Goal: Task Accomplishment & Management: Manage account settings

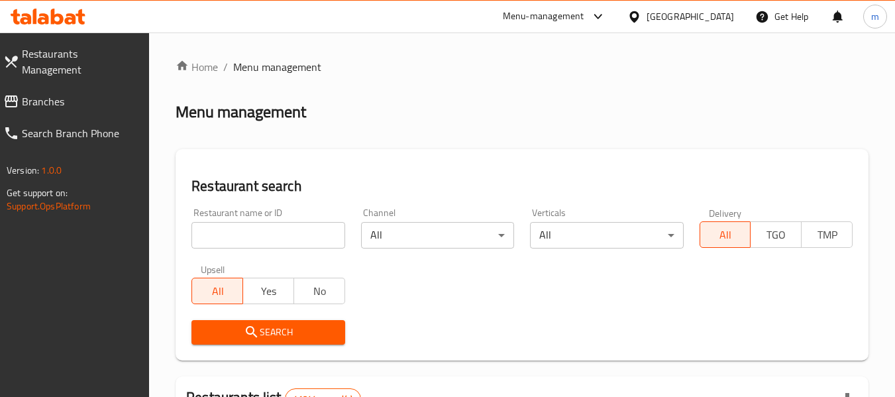
click at [81, 93] on span "Branches" at bounding box center [80, 101] width 117 height 16
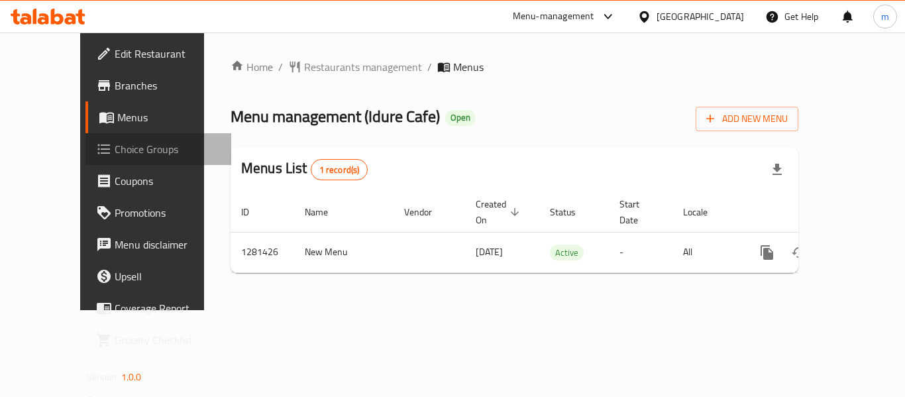
click at [115, 155] on span "Choice Groups" at bounding box center [168, 149] width 106 height 16
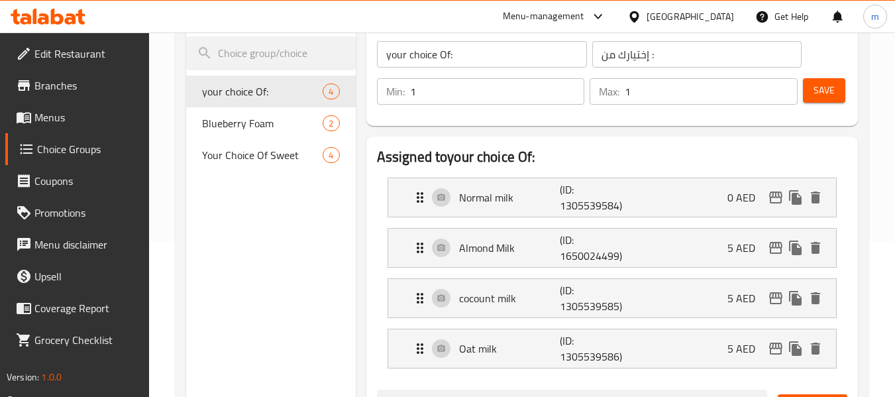
scroll to position [132, 0]
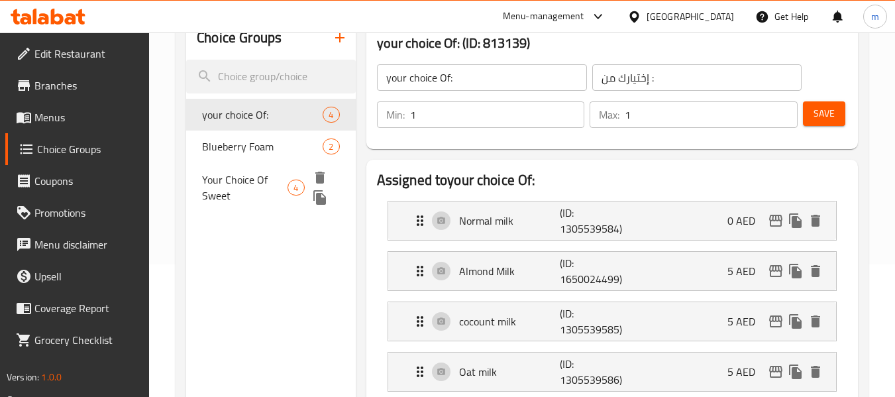
click at [256, 181] on span "Your Choice Of Sweet" at bounding box center [244, 188] width 85 height 32
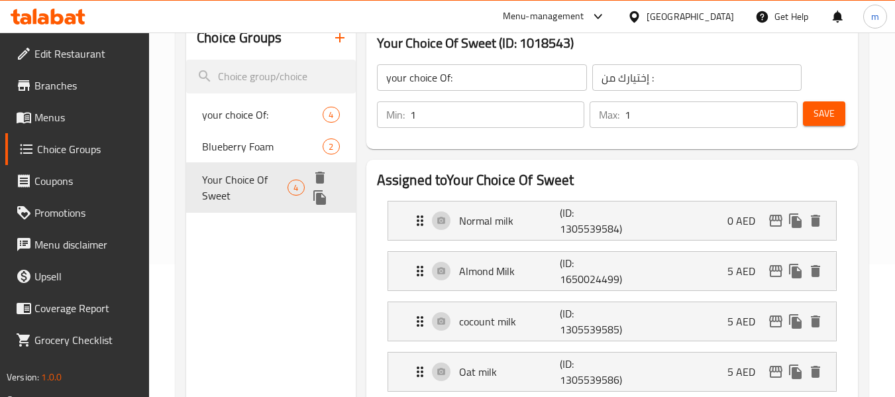
type input "Your Choice Of Sweet"
type input "اختيارك من حلويات"
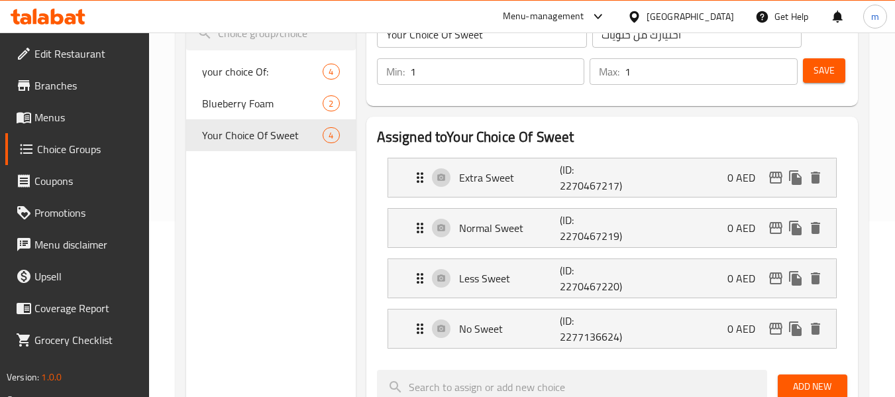
scroll to position [199, 0]
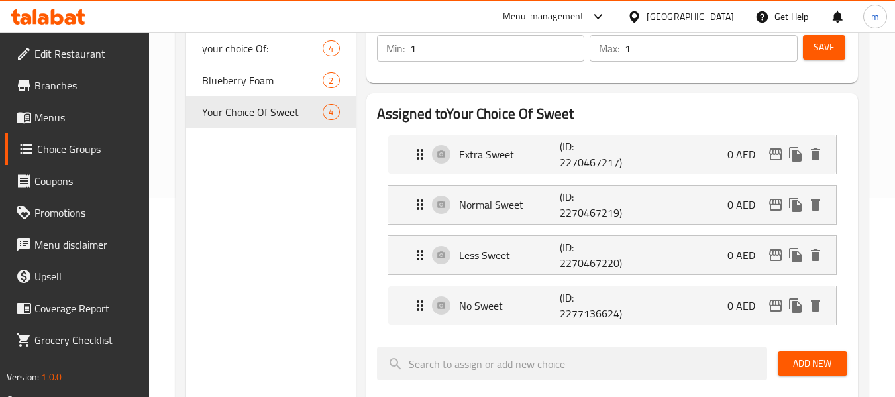
click at [44, 19] on icon at bounding box center [43, 18] width 11 height 11
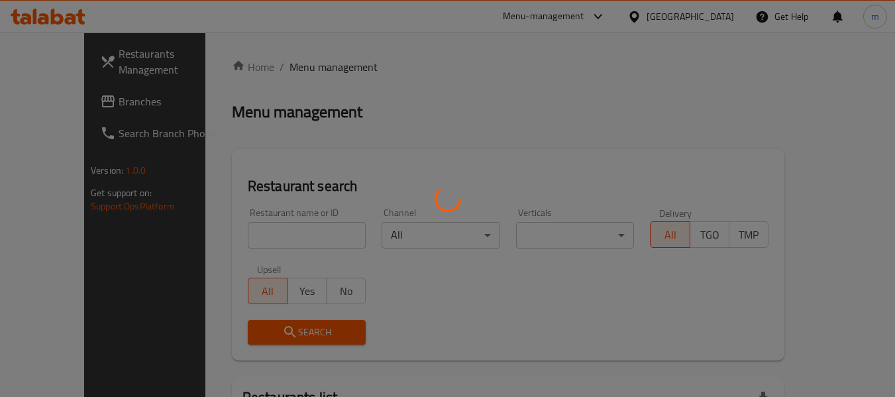
scroll to position [132, 0]
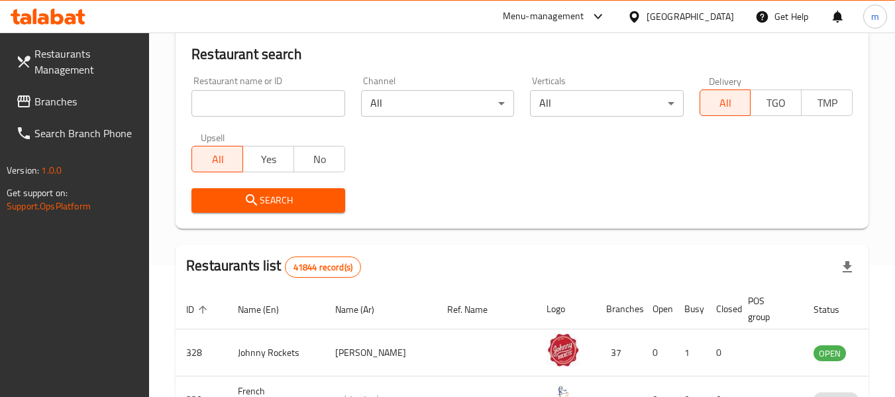
click at [97, 102] on span "Branches" at bounding box center [86, 101] width 105 height 16
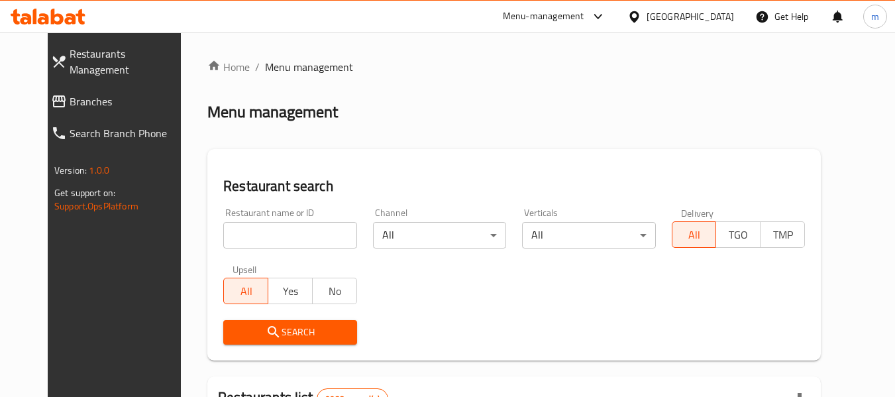
click at [72, 62] on span "Restaurants Management" at bounding box center [128, 62] width 117 height 32
click at [70, 93] on span "Branches" at bounding box center [128, 101] width 117 height 16
click at [70, 58] on span "Restaurants Management" at bounding box center [128, 62] width 117 height 32
